Goal: Find specific page/section: Find specific page/section

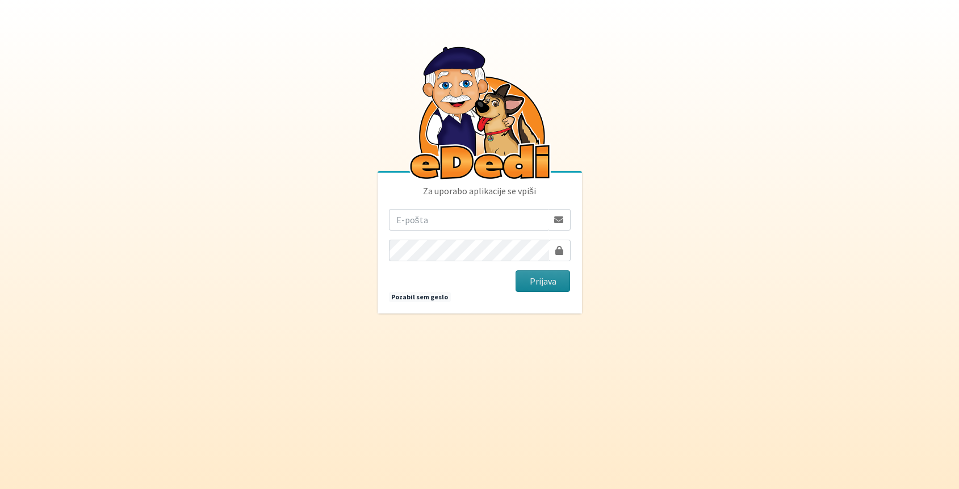
type input "[EMAIL_ADDRESS][DOMAIN_NAME]"
click at [535, 287] on button "Prijava" at bounding box center [543, 281] width 55 height 22
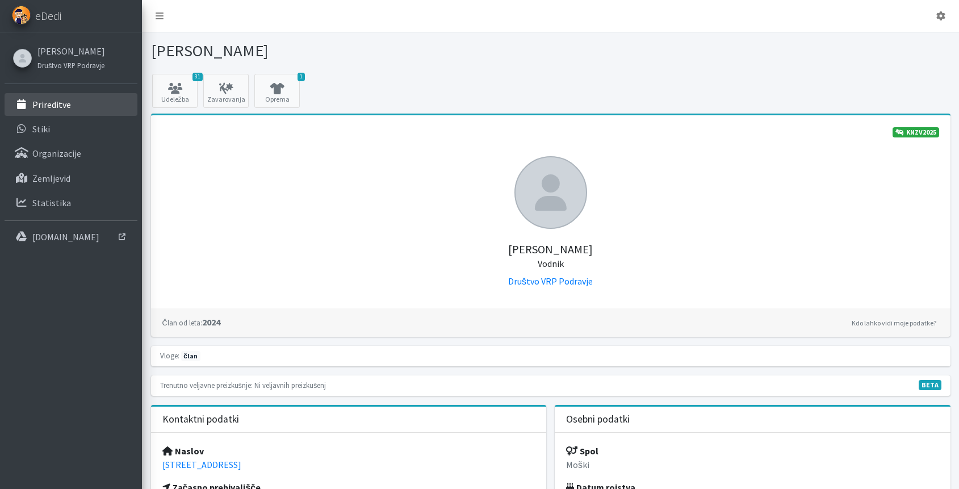
click at [73, 105] on link "Prireditve" at bounding box center [71, 104] width 133 height 23
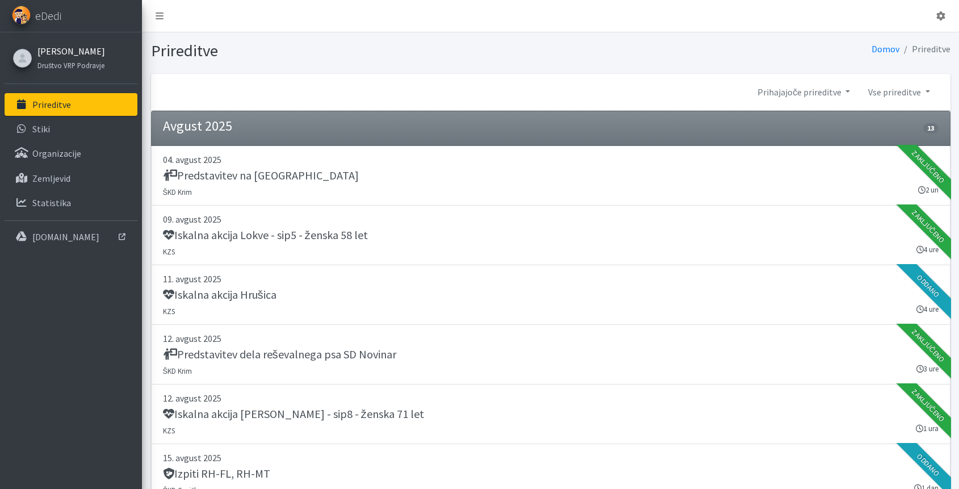
click at [60, 52] on link "[PERSON_NAME]" at bounding box center [71, 51] width 68 height 14
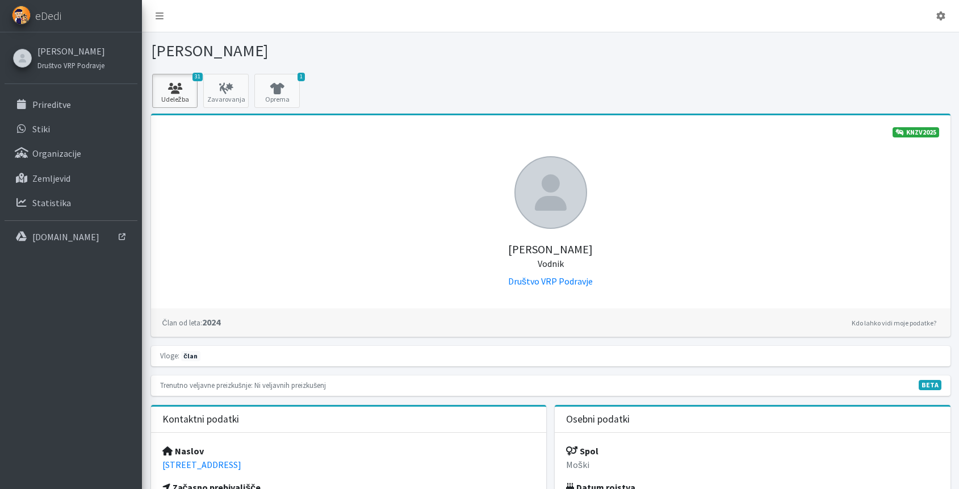
click at [178, 91] on icon at bounding box center [175, 88] width 39 height 11
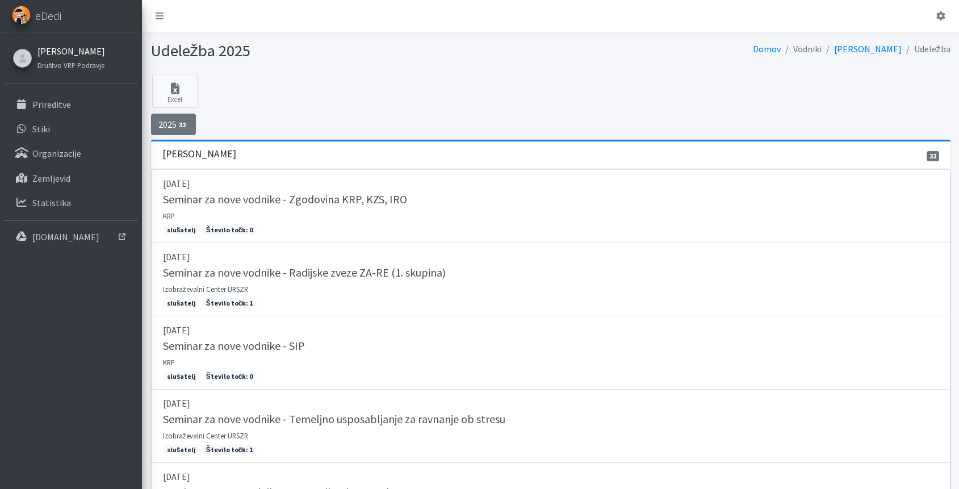
click at [56, 51] on link "[PERSON_NAME]" at bounding box center [71, 51] width 68 height 14
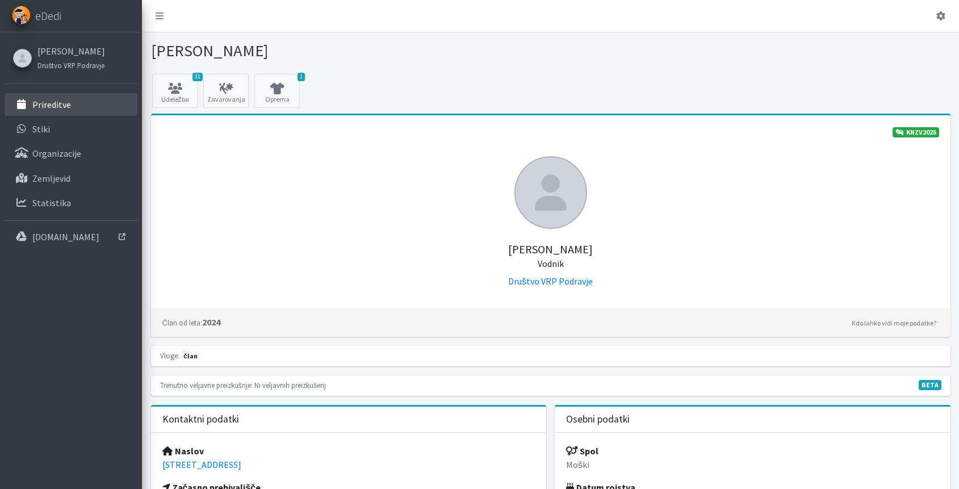
click at [76, 108] on link "Prireditve" at bounding box center [71, 104] width 133 height 23
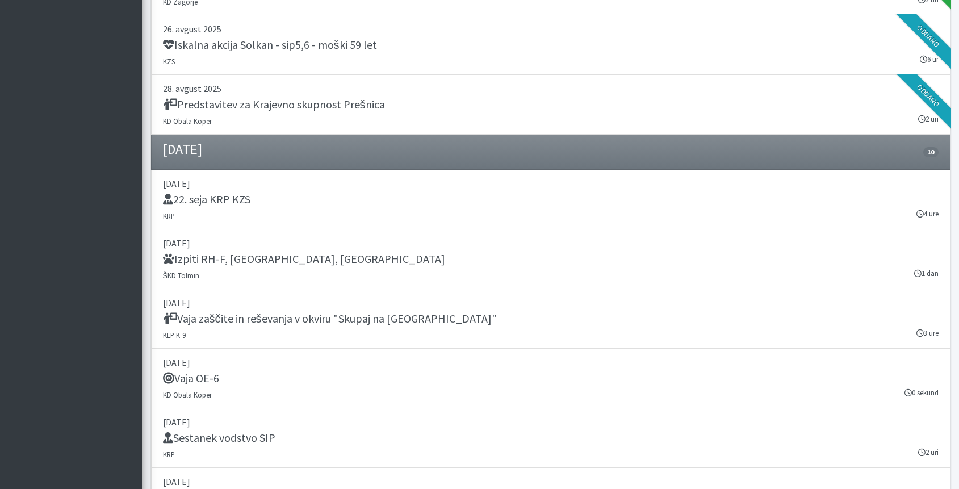
scroll to position [788, 0]
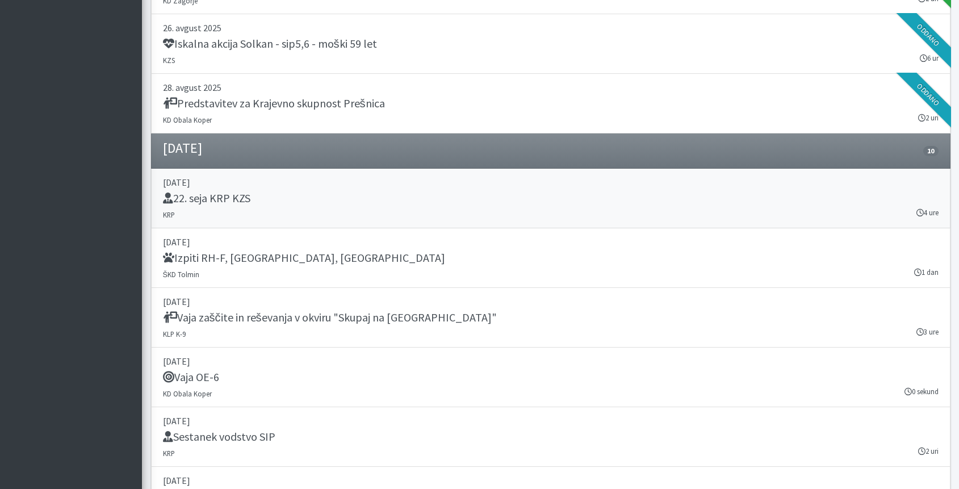
click at [228, 206] on div "22. seja KRP KZS" at bounding box center [551, 199] width 776 height 16
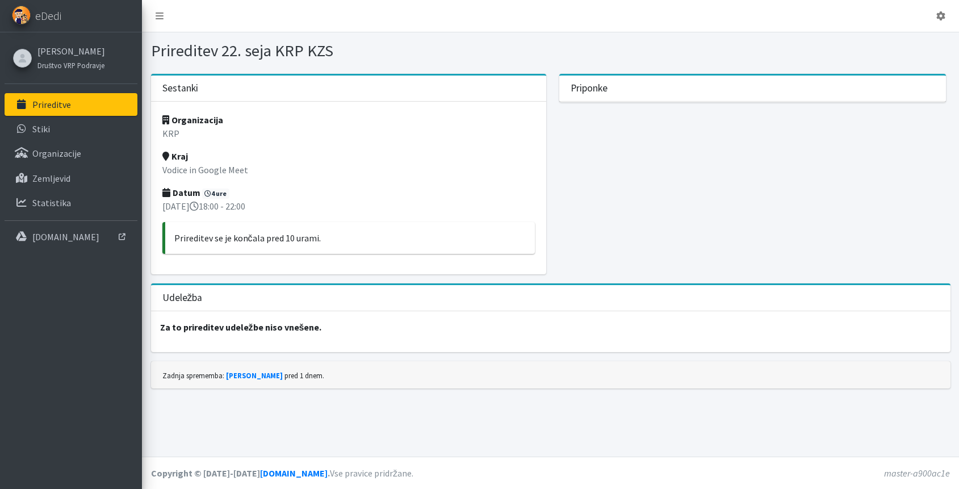
click at [56, 106] on p "Prireditve" at bounding box center [51, 104] width 39 height 11
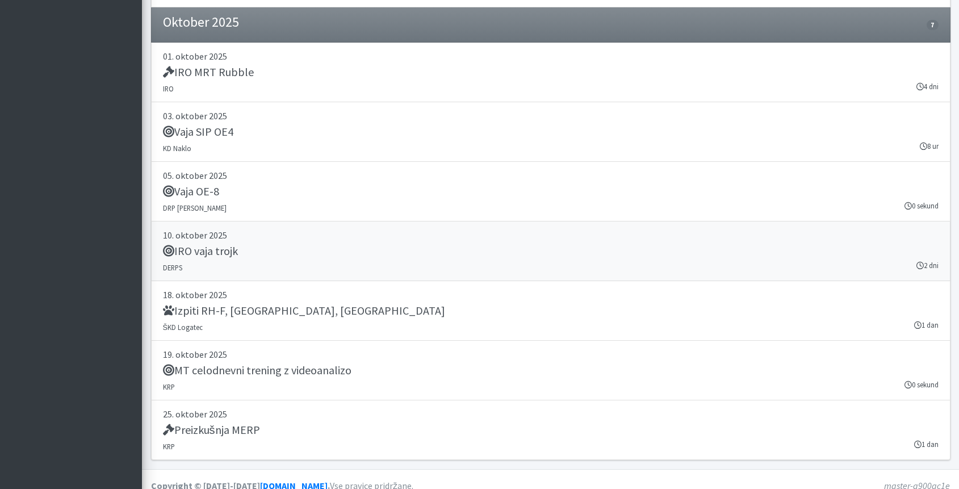
scroll to position [1558, 0]
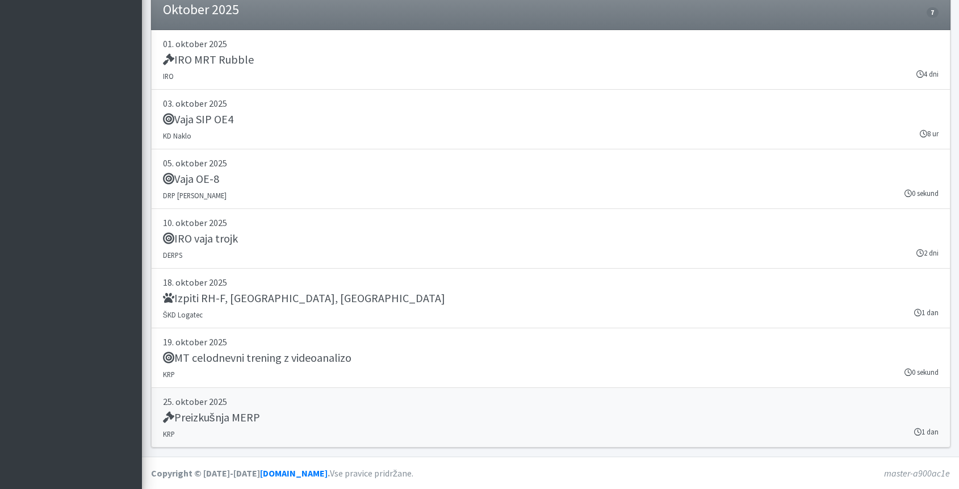
click at [237, 413] on h5 "Preizkušnja MERP" at bounding box center [211, 418] width 97 height 14
